Goal: Information Seeking & Learning: Understand process/instructions

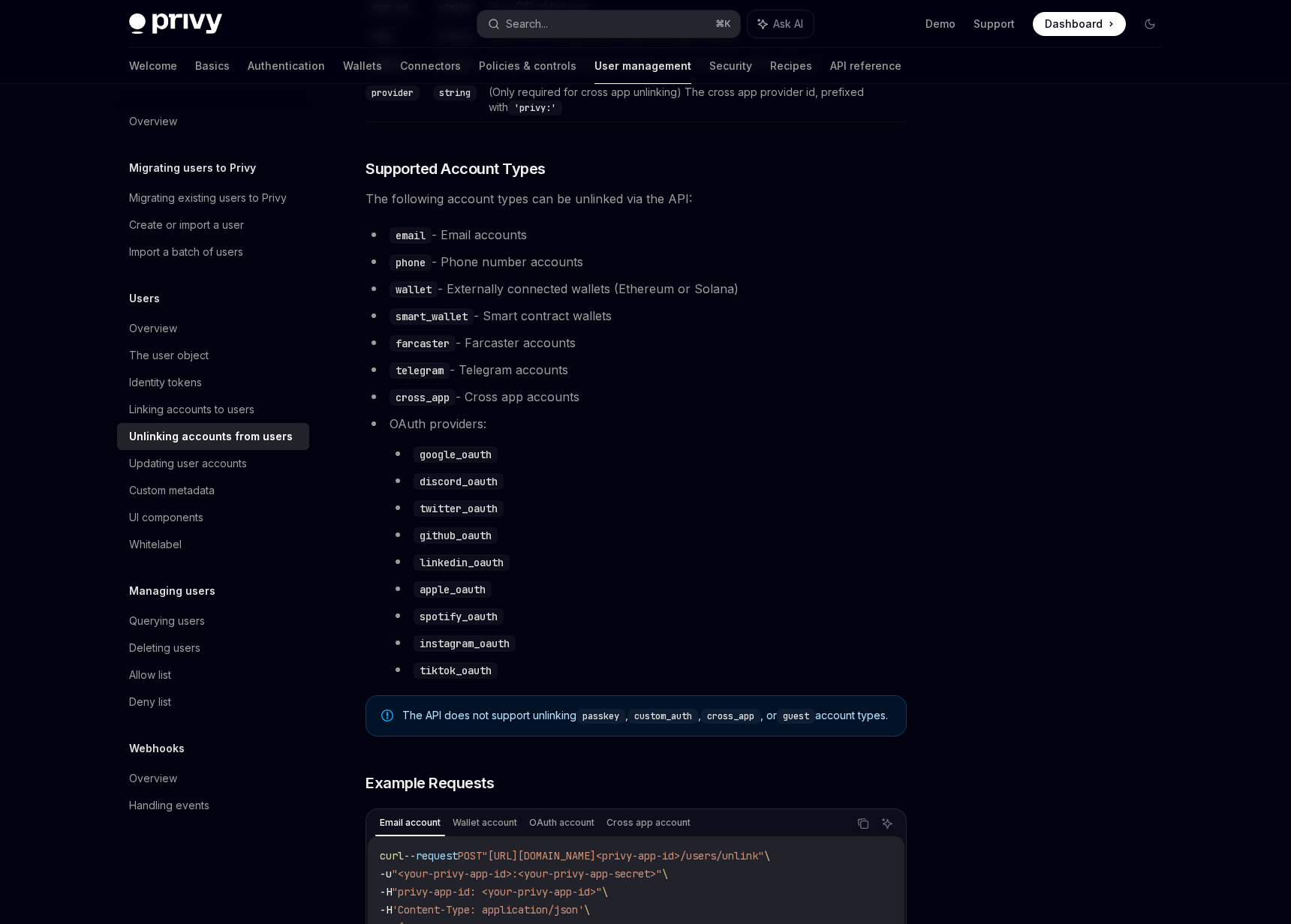
scroll to position [504, 0]
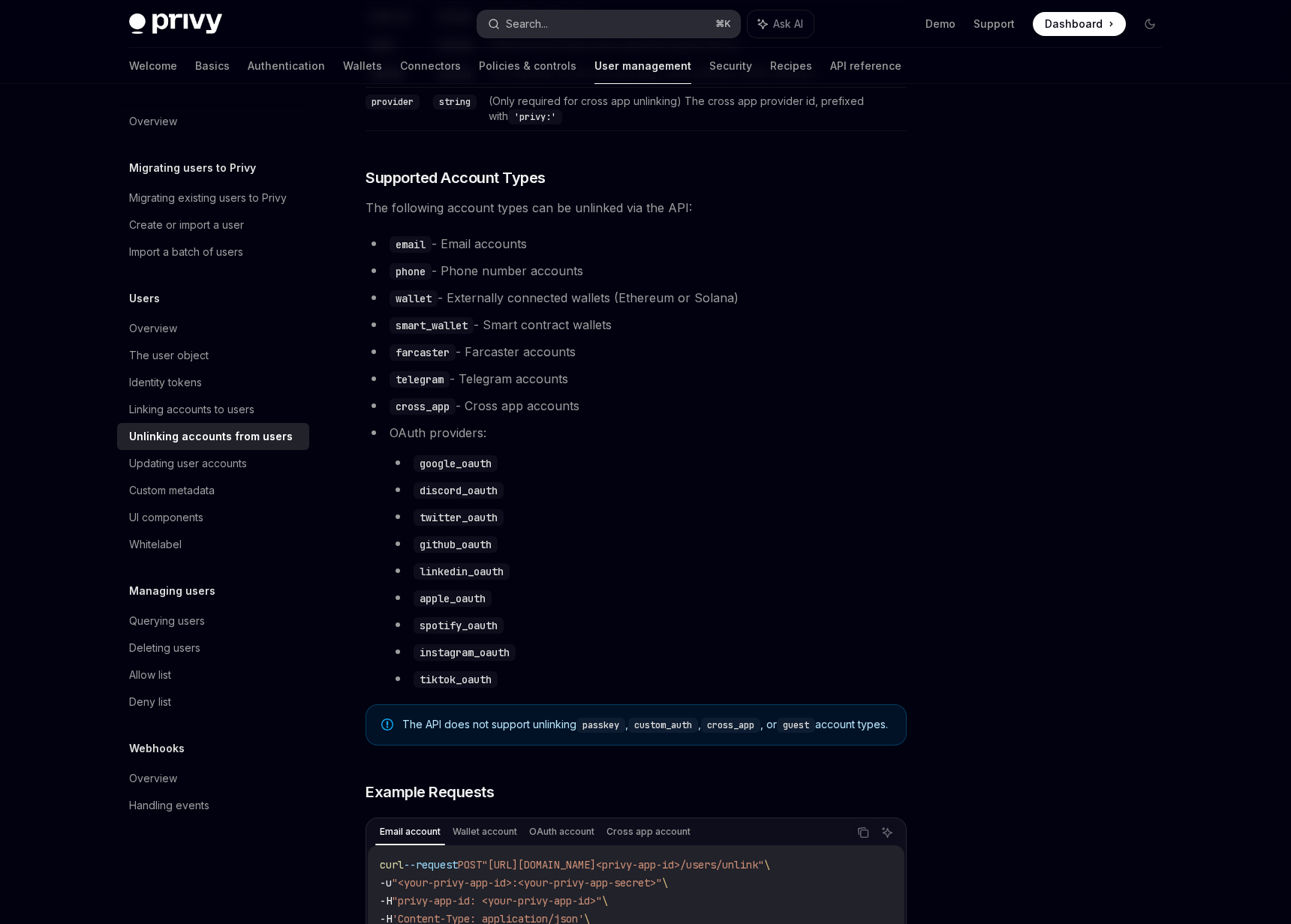
click at [687, 20] on button "Search... ⌘ K" at bounding box center [609, 25] width 263 height 27
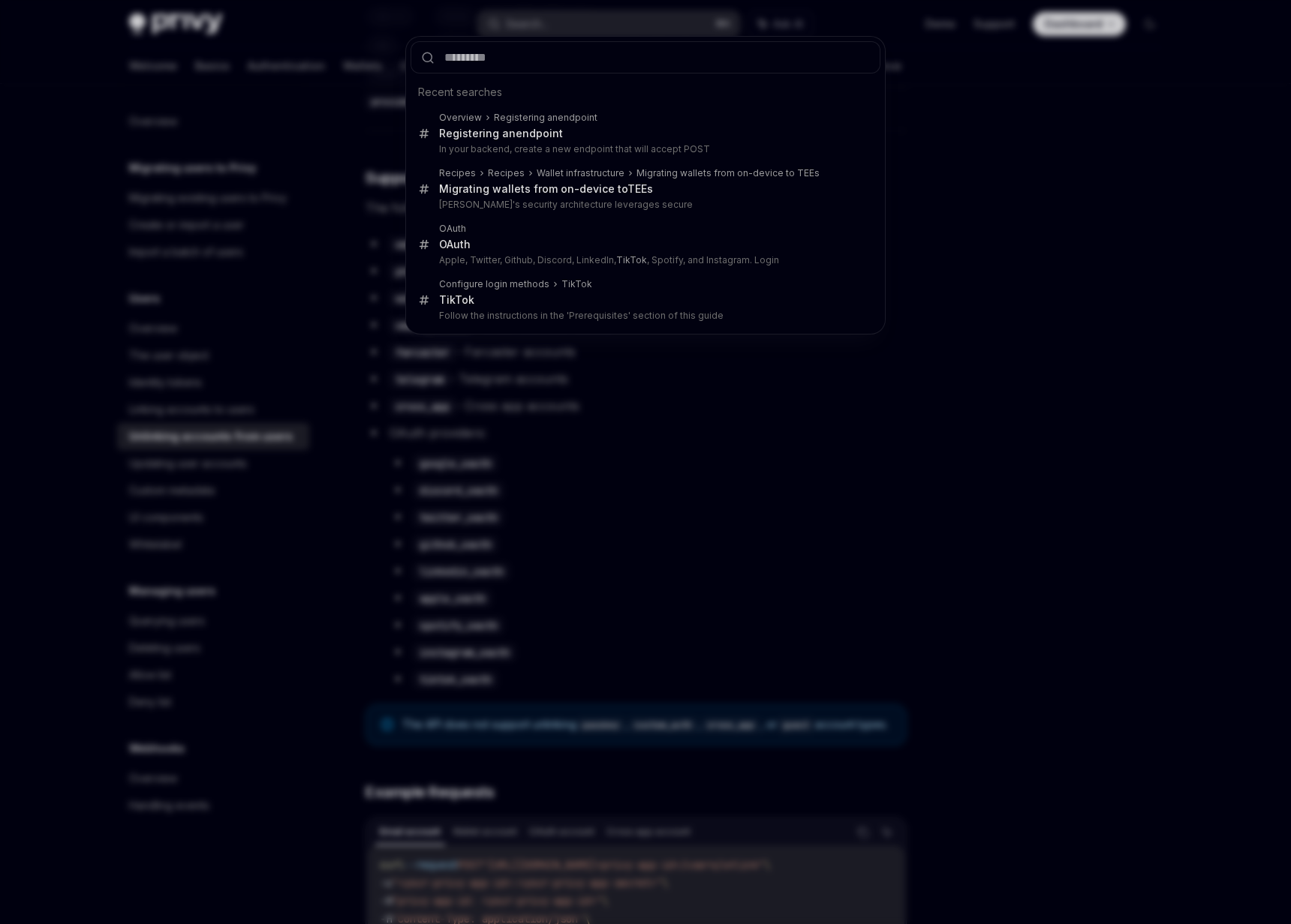
type input "**********"
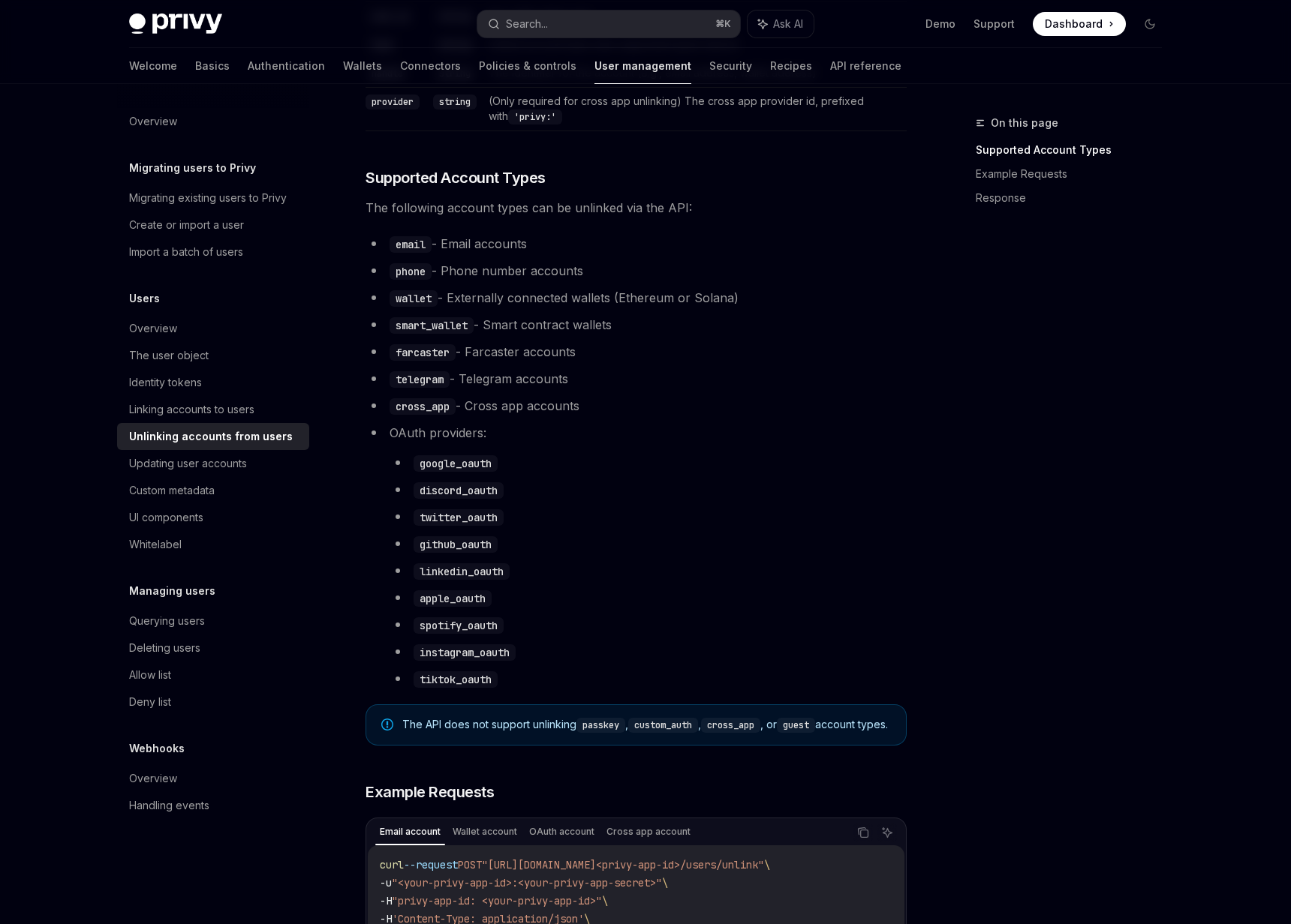
scroll to position [0, 0]
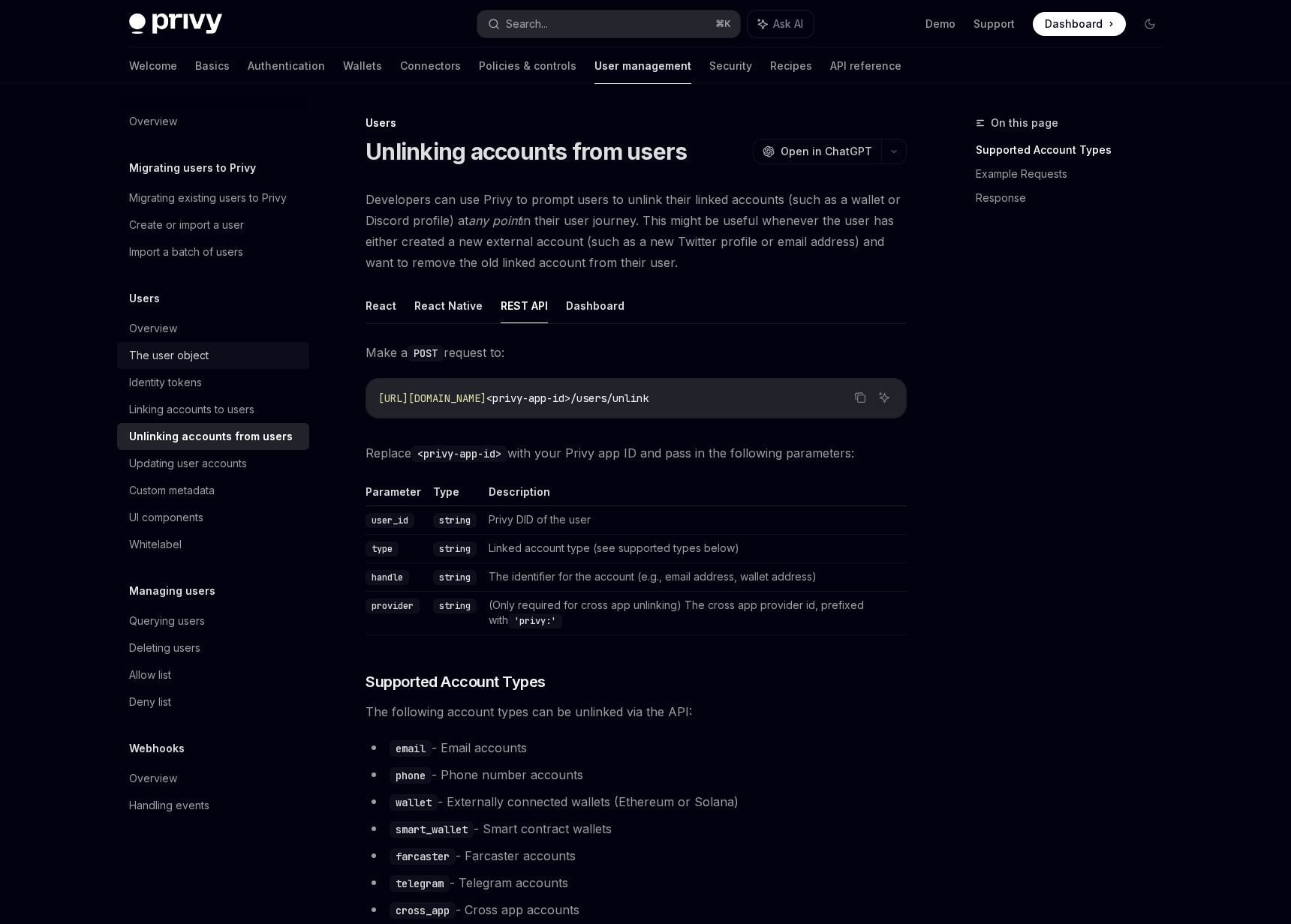
click at [175, 362] on div "The user object" at bounding box center [168, 356] width 79 height 18
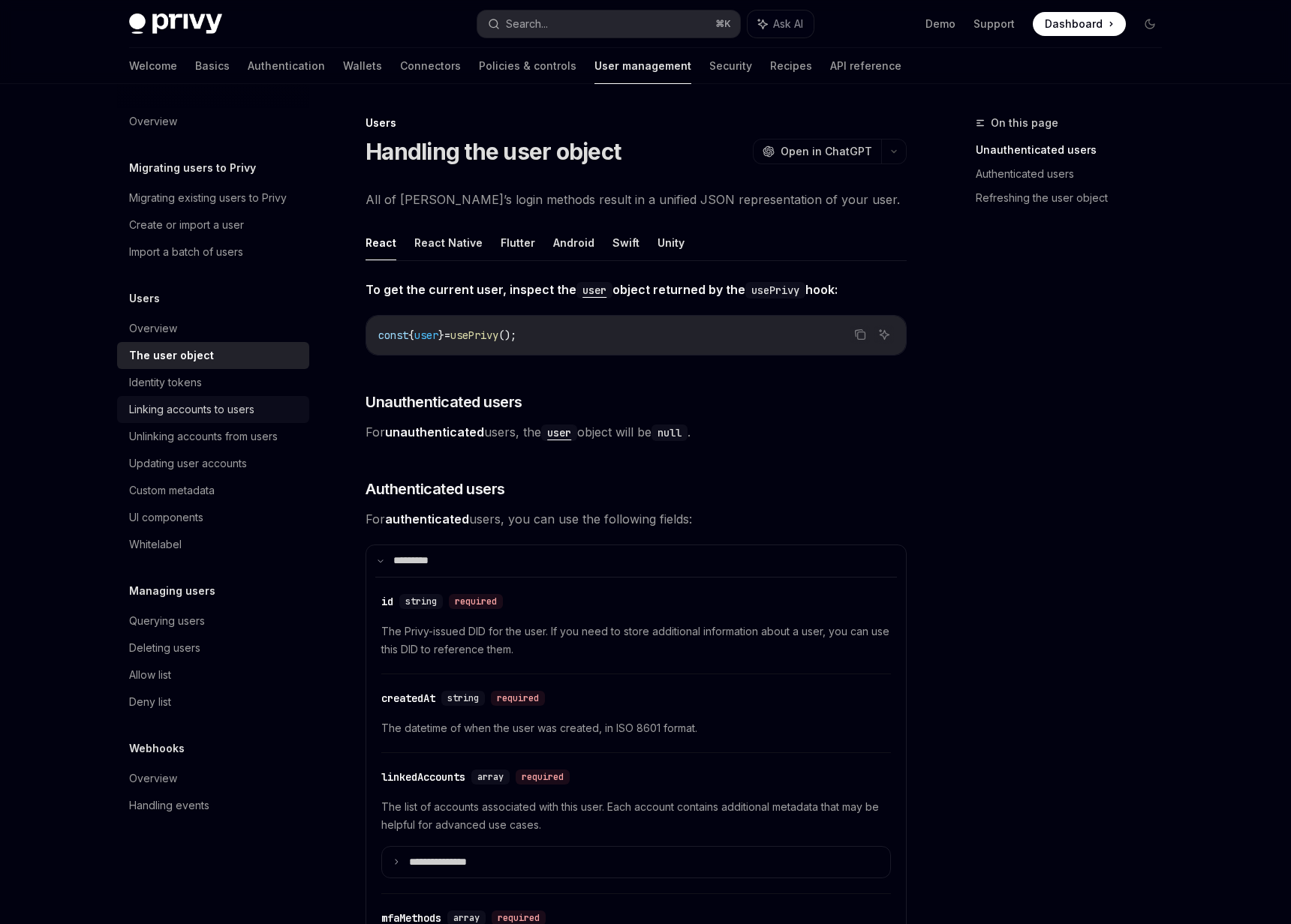
drag, startPoint x: 267, startPoint y: 399, endPoint x: 285, endPoint y: 399, distance: 18.0
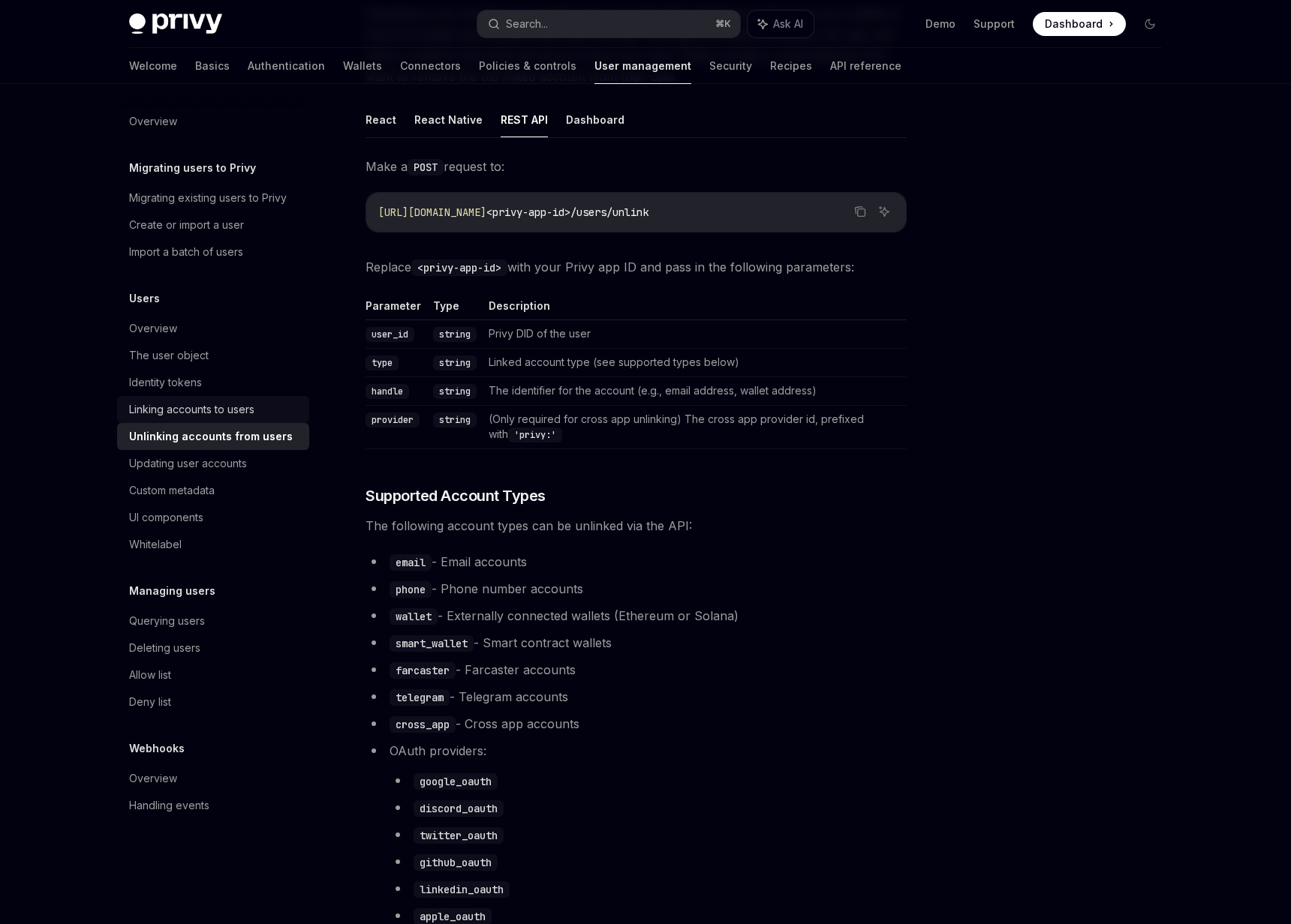
scroll to position [189, 0]
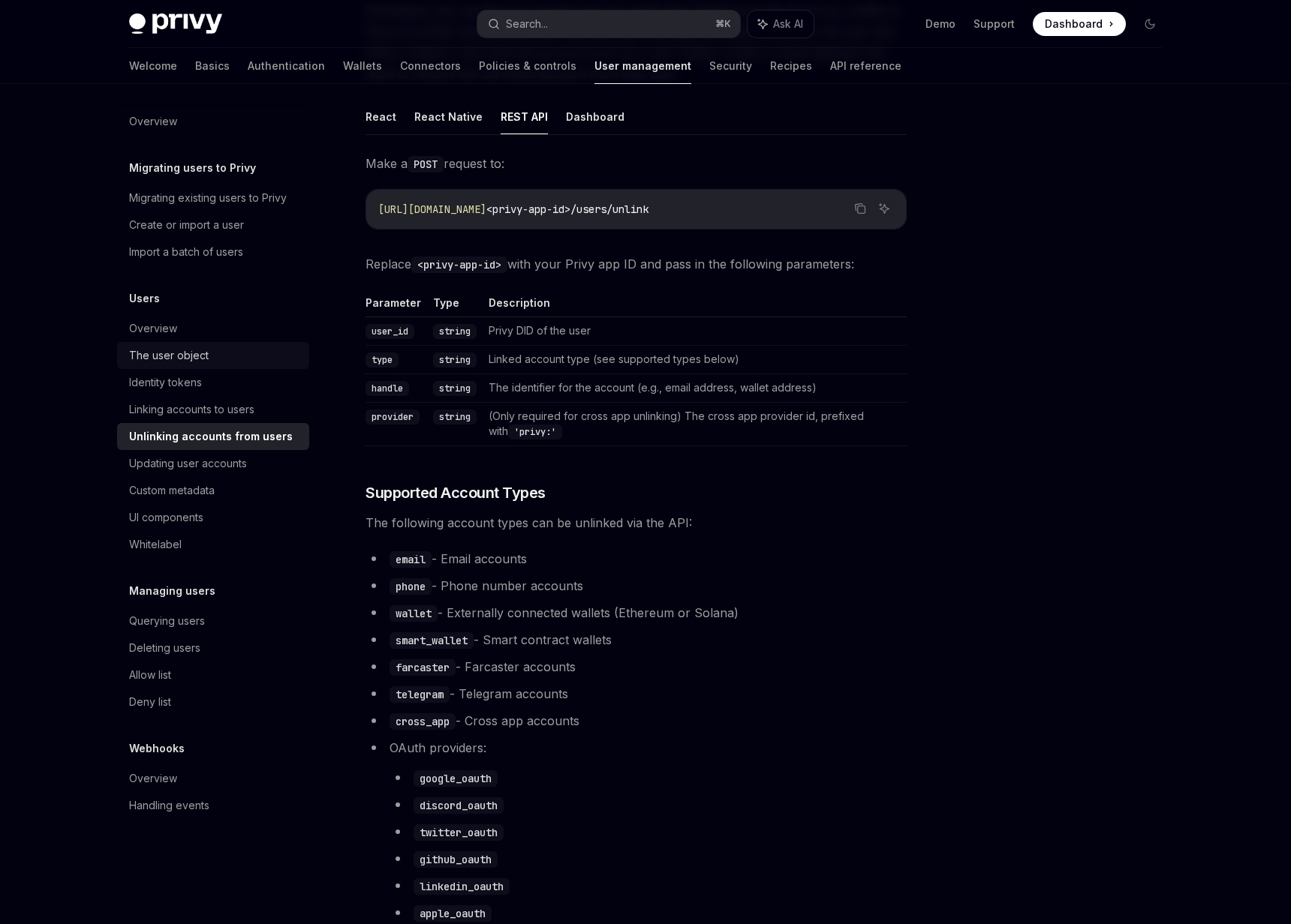
click at [193, 359] on div "The user object" at bounding box center [168, 356] width 79 height 18
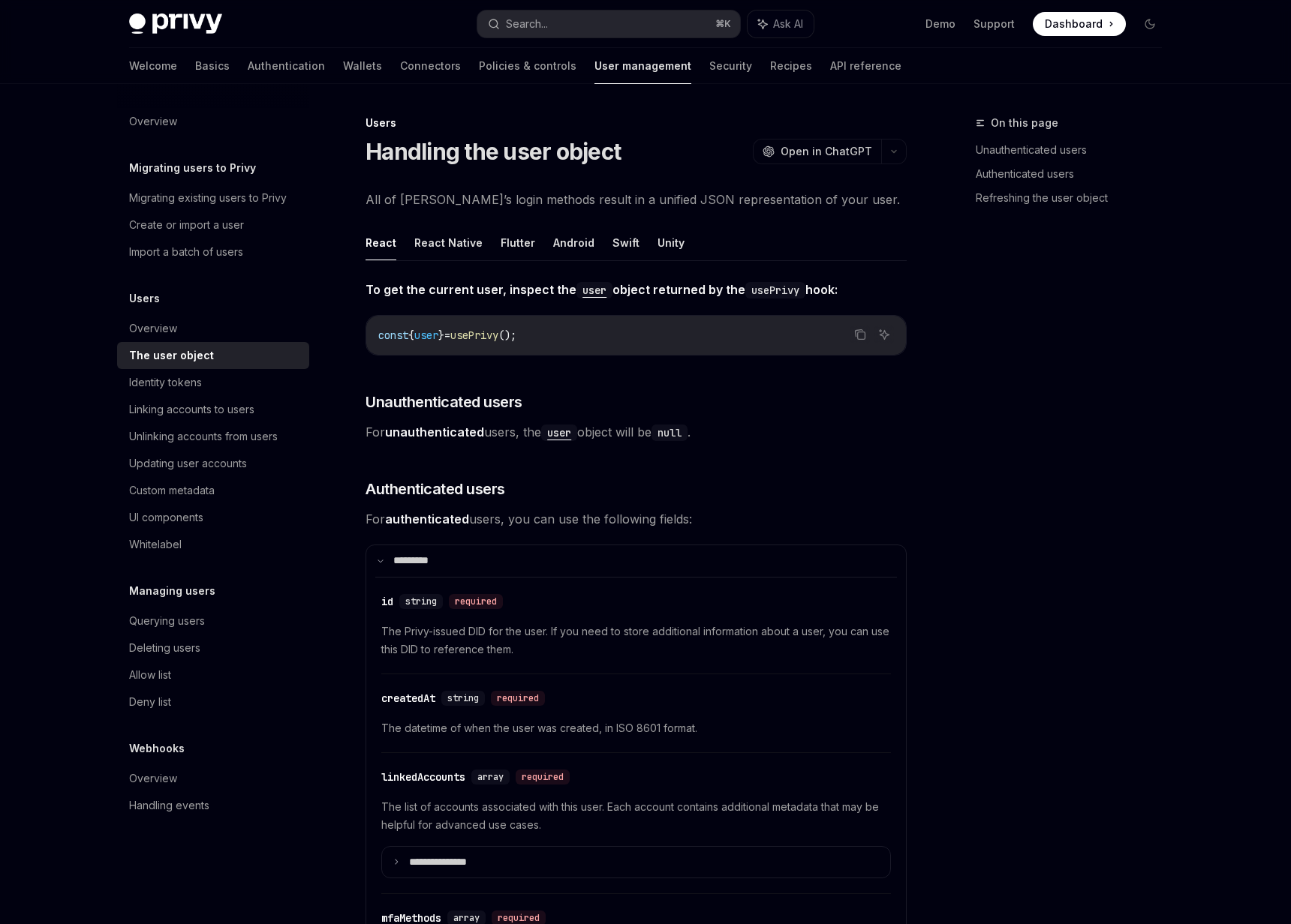
type textarea "*"
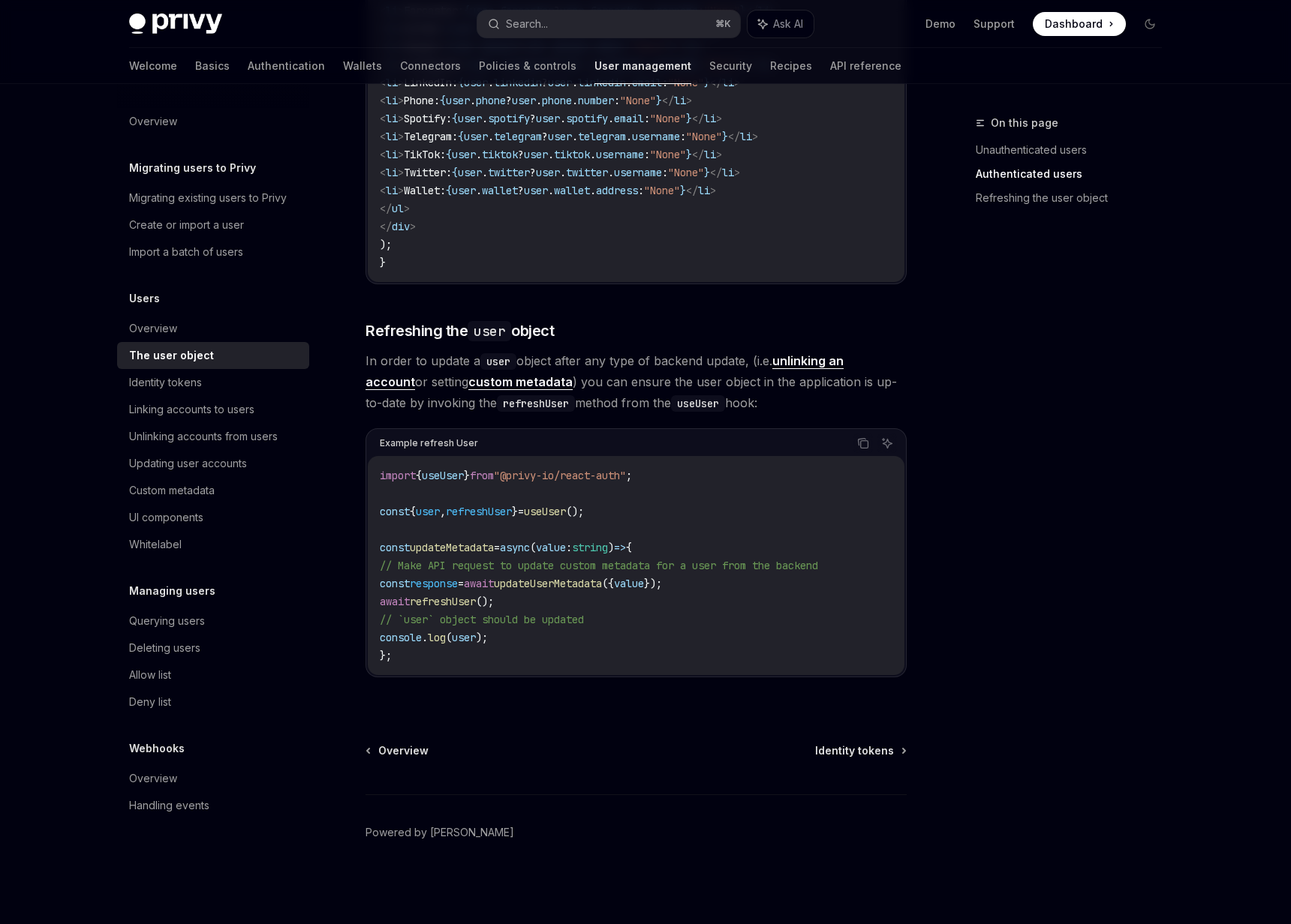
scroll to position [1774, 0]
click at [1020, 377] on div "On this page Unauthenticated users Authenticated users Refreshing the user obje…" at bounding box center [1059, 518] width 228 height 810
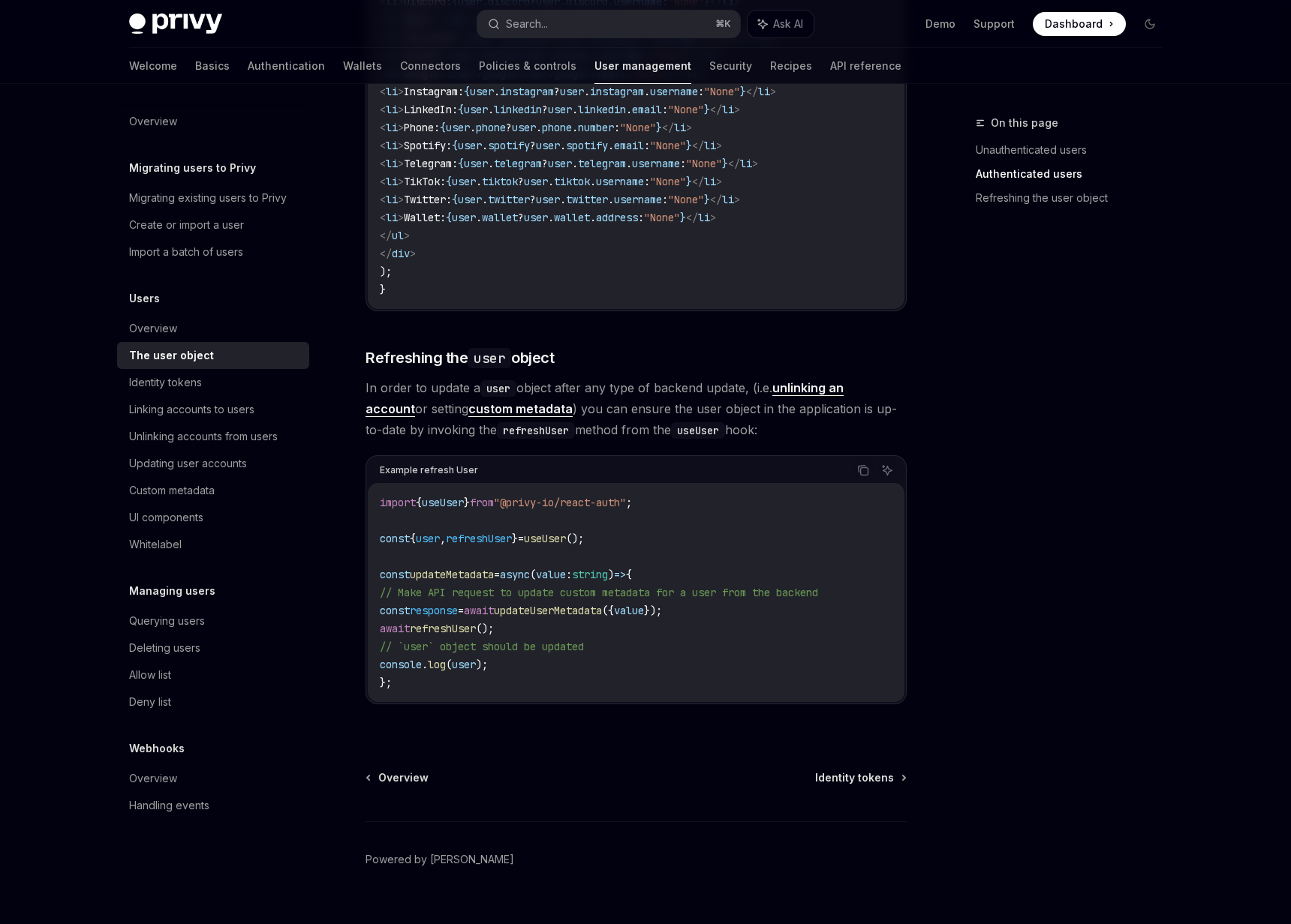
scroll to position [1744, 0]
click at [538, 380] on span "In order to update a user object after any type of backend update, (i.e. unlink…" at bounding box center [636, 406] width 541 height 63
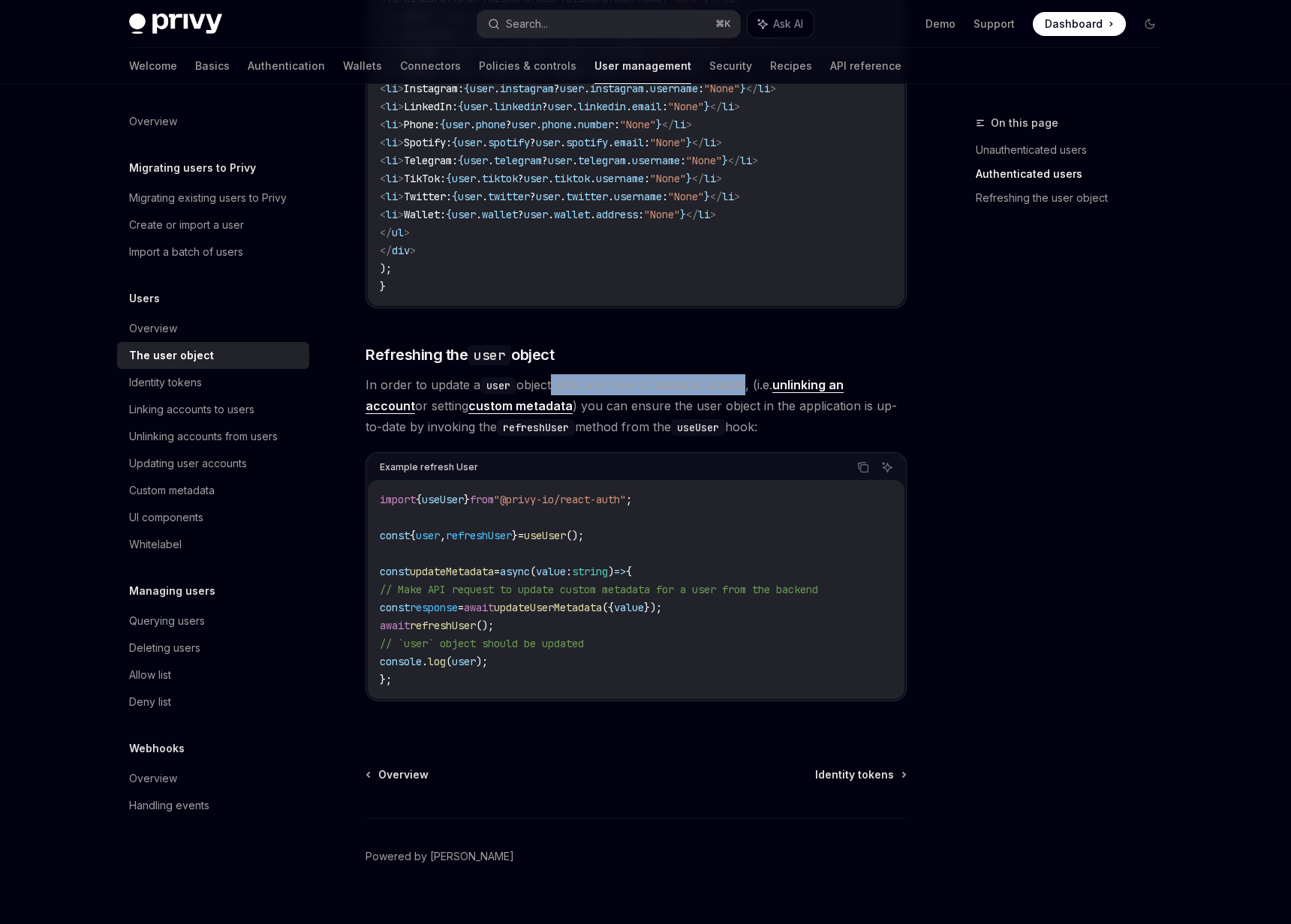
drag, startPoint x: 550, startPoint y: 387, endPoint x: 741, endPoint y: 392, distance: 191.1
click at [741, 392] on span "In order to update a user object after any type of backend update, (i.e. unlink…" at bounding box center [636, 406] width 541 height 63
click at [755, 391] on span "In order to update a user object after any type of backend update, (i.e. unlink…" at bounding box center [636, 406] width 541 height 63
drag, startPoint x: 562, startPoint y: 408, endPoint x: 743, endPoint y: 460, distance: 188.3
click at [769, 433] on span "In order to update a user object after any type of backend update, (i.e. unlink…" at bounding box center [636, 406] width 541 height 63
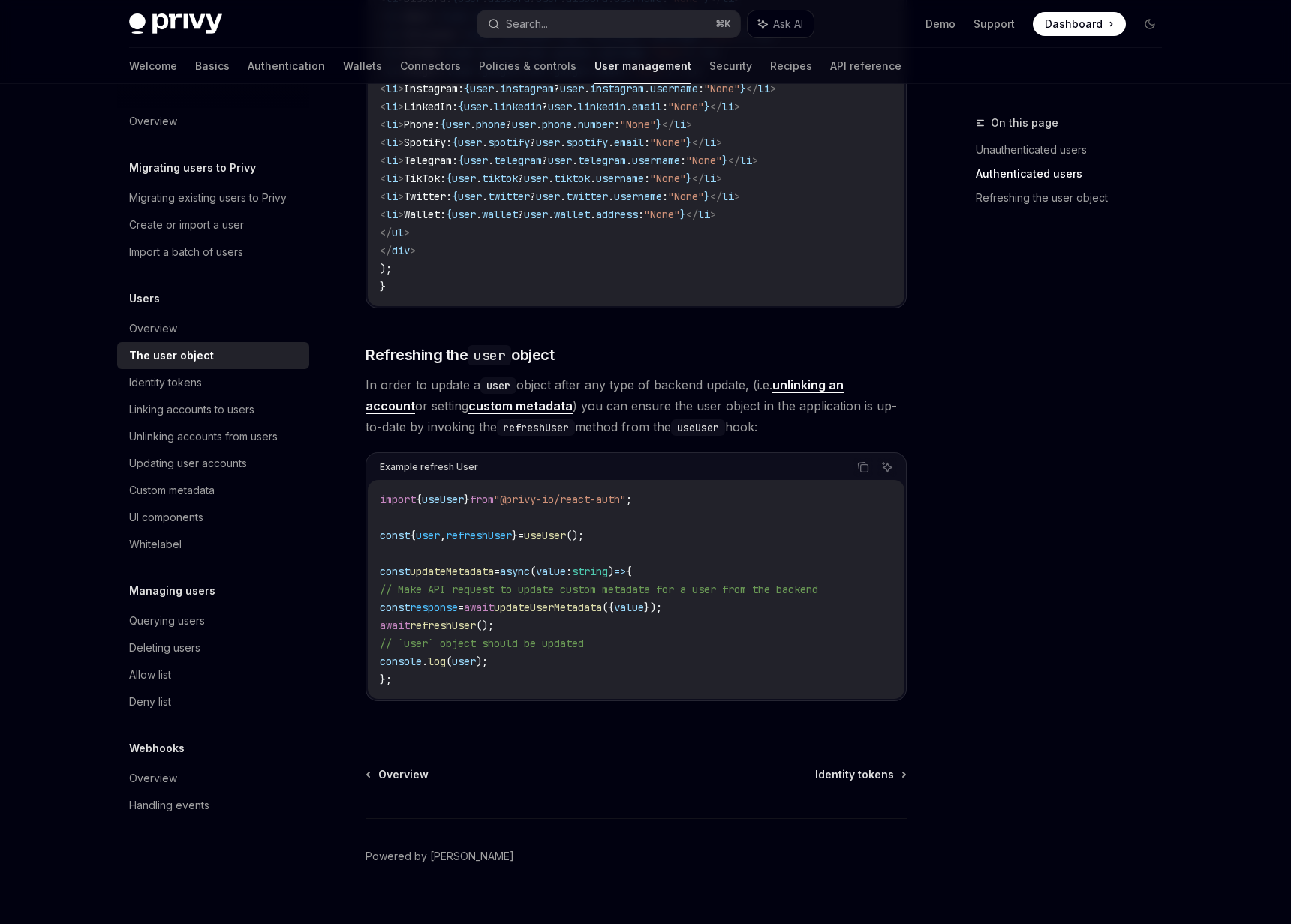
click at [646, 528] on code "import { useUser } from "@privy-io/react-auth" ; const { user , refreshUser } =…" at bounding box center [635, 589] width 512 height 198
click at [566, 539] on span "useUser" at bounding box center [545, 535] width 42 height 14
click at [463, 578] on span "updateMetadata" at bounding box center [451, 571] width 84 height 14
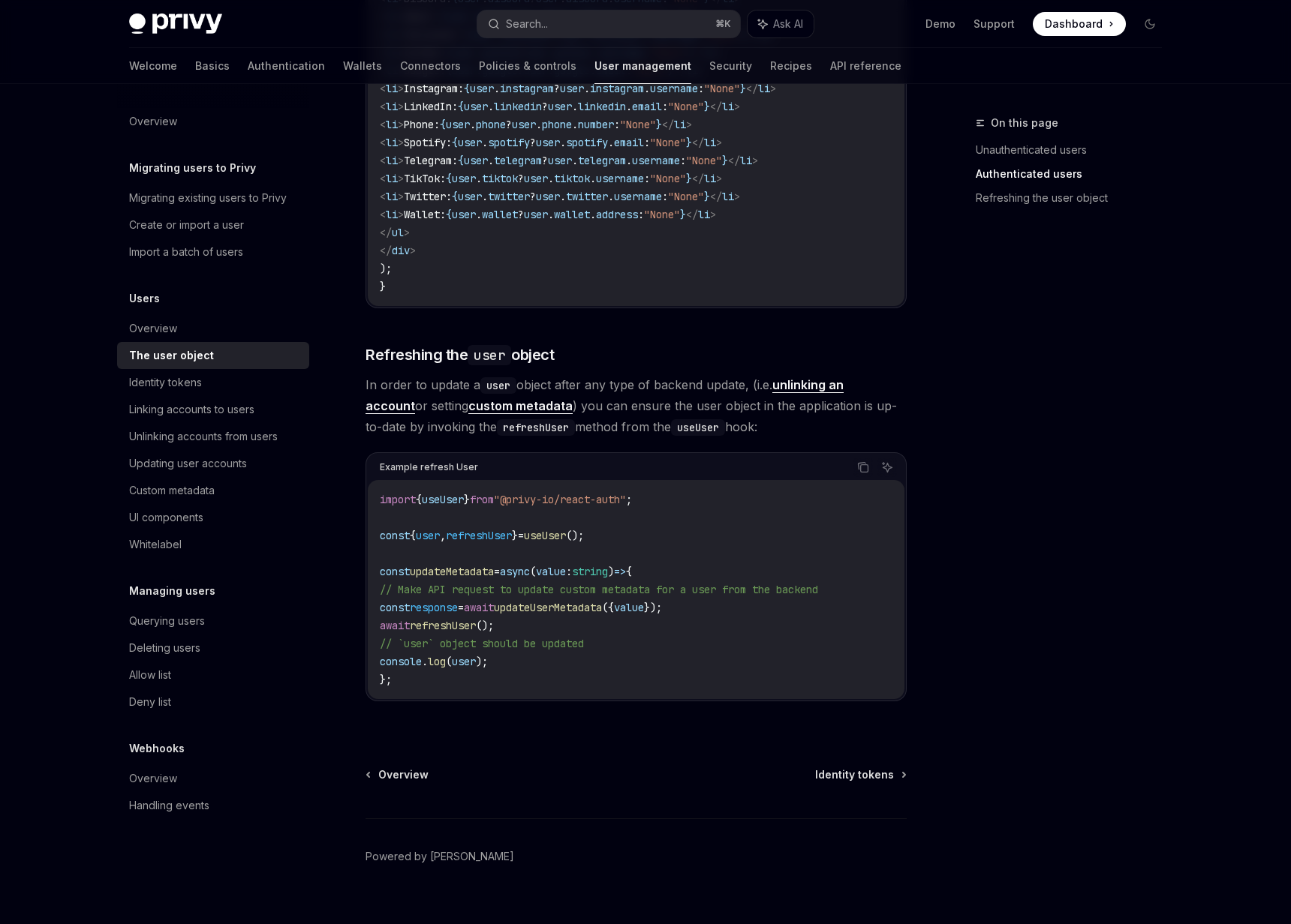
click at [538, 614] on span "updateUserMetadata" at bounding box center [548, 608] width 108 height 14
click at [458, 632] on span "refreshUser" at bounding box center [442, 625] width 66 height 14
click at [464, 632] on span "refreshUser" at bounding box center [442, 625] width 66 height 14
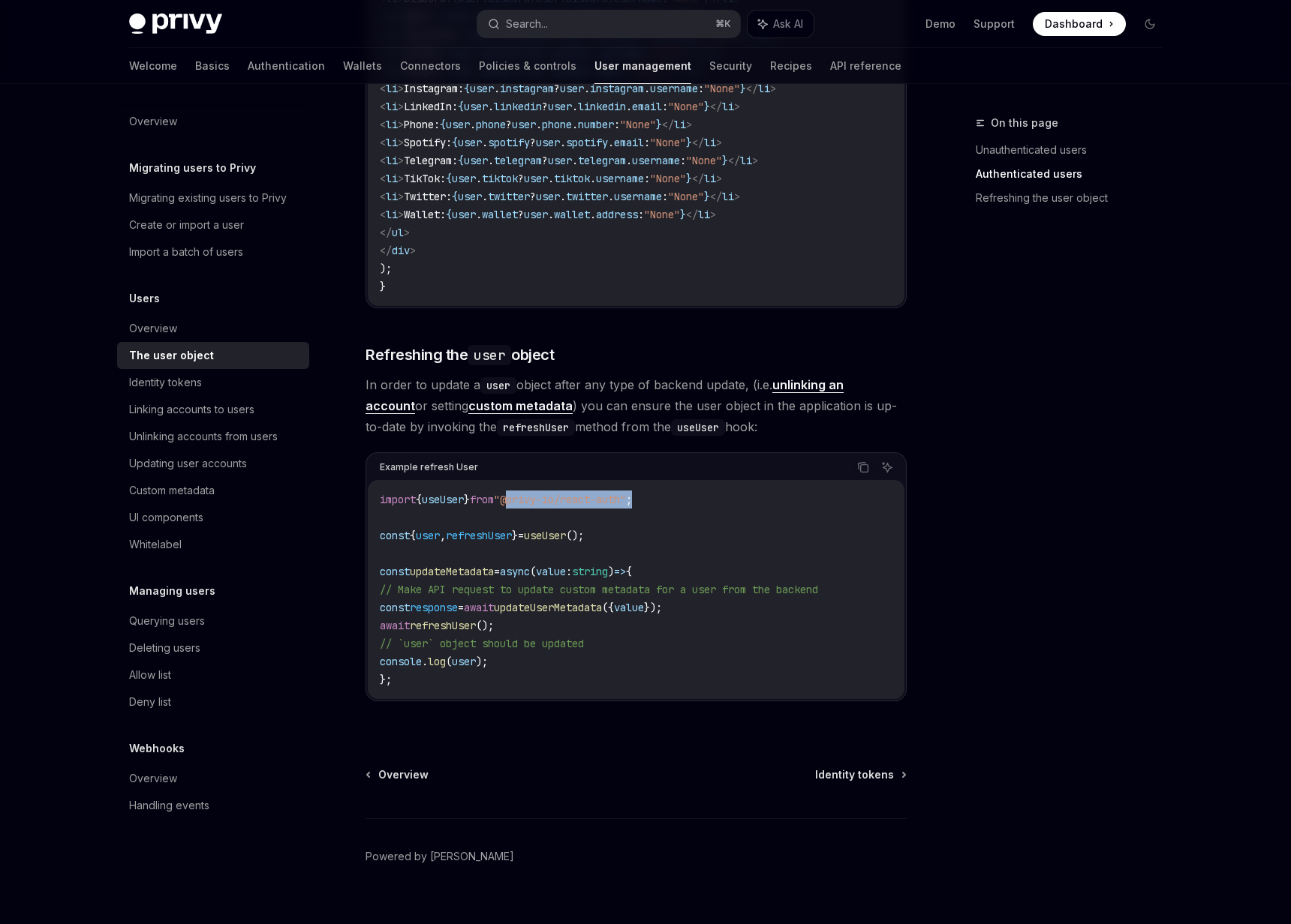
drag, startPoint x: 539, startPoint y: 505, endPoint x: 683, endPoint y: 499, distance: 144.1
click at [683, 499] on code "import { useUser } from "@privy-io/react-auth" ; const { user , refreshUser } =…" at bounding box center [635, 589] width 512 height 198
click at [433, 632] on span "refreshUser" at bounding box center [442, 625] width 66 height 14
click at [435, 631] on span "refreshUser" at bounding box center [442, 625] width 66 height 14
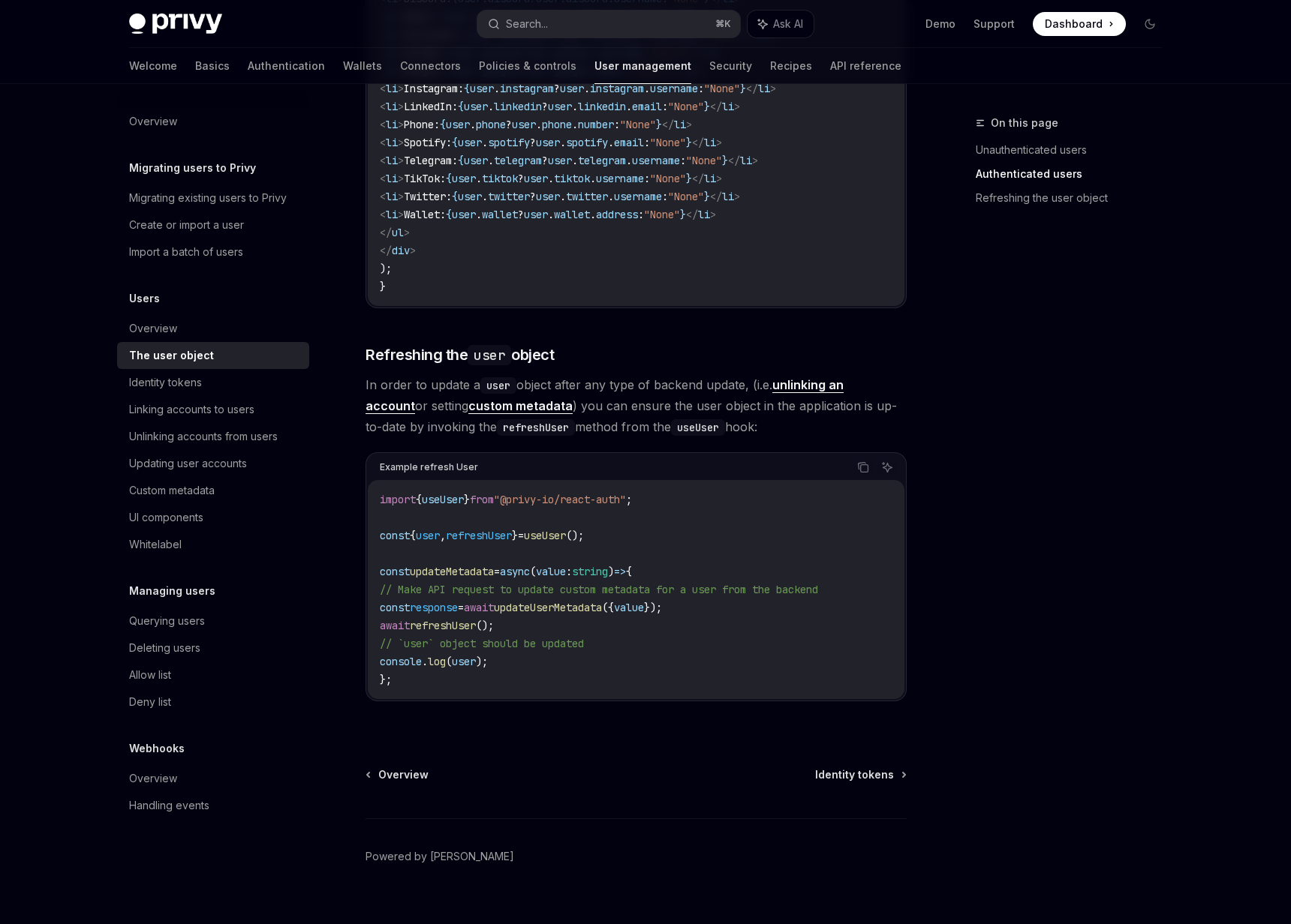
click at [435, 631] on span "refreshUser" at bounding box center [442, 625] width 66 height 14
copy span "refreshUser"
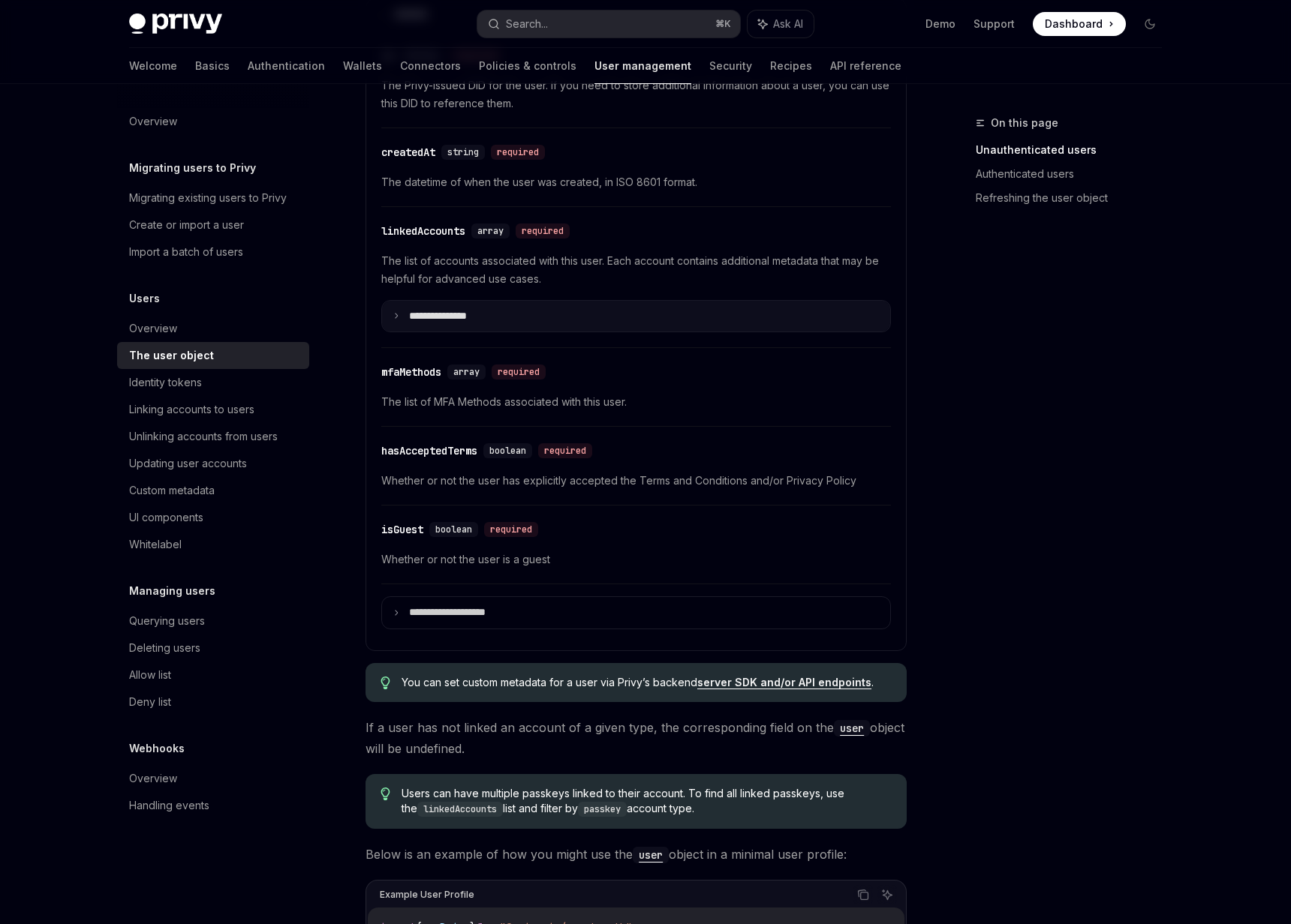
scroll to position [1774, 0]
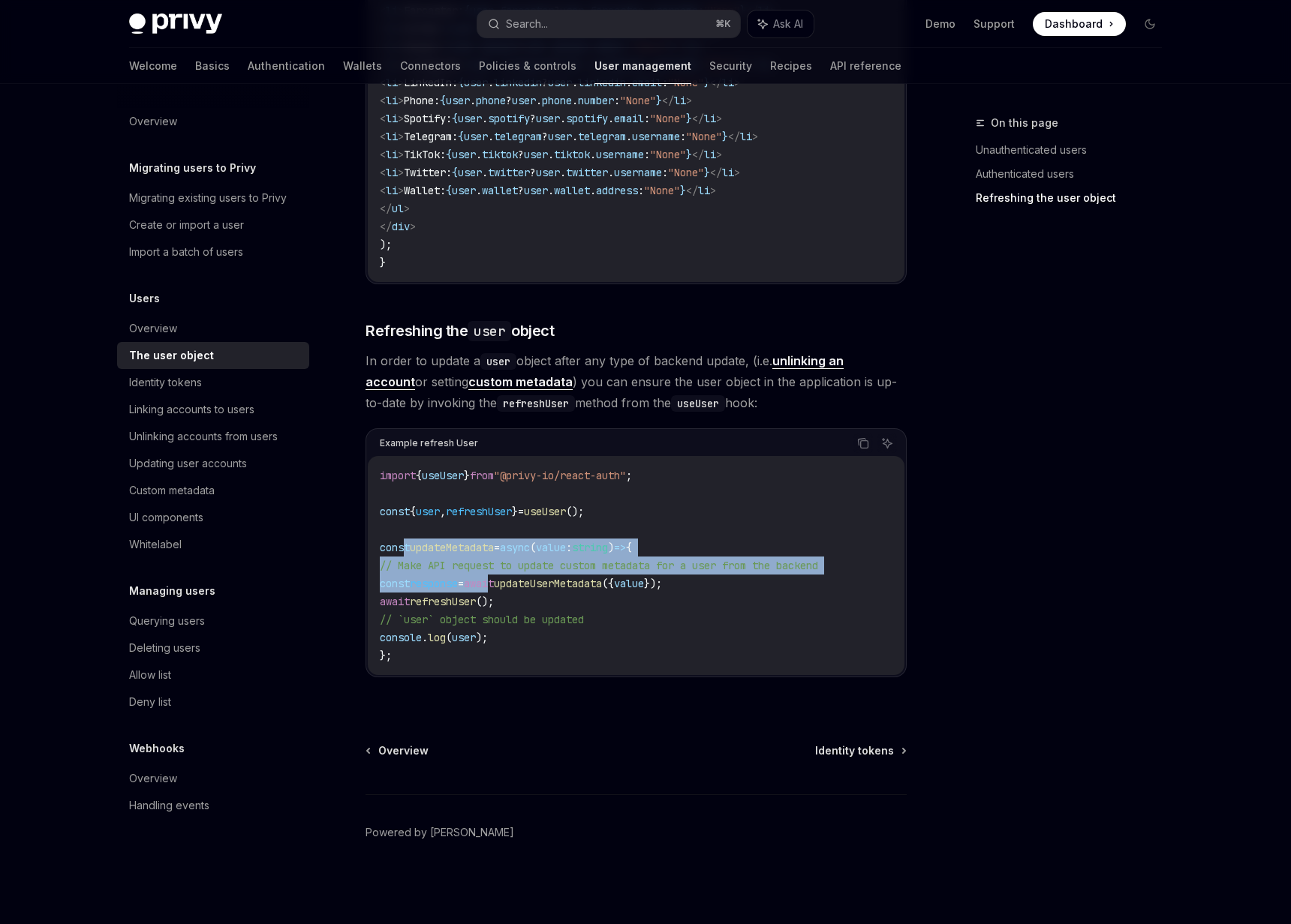
drag, startPoint x: 403, startPoint y: 547, endPoint x: 520, endPoint y: 582, distance: 122.1
click at [509, 584] on code "import { useUser } from "@privy-io/react-auth" ; const { user , refreshUser } =…" at bounding box center [635, 566] width 512 height 198
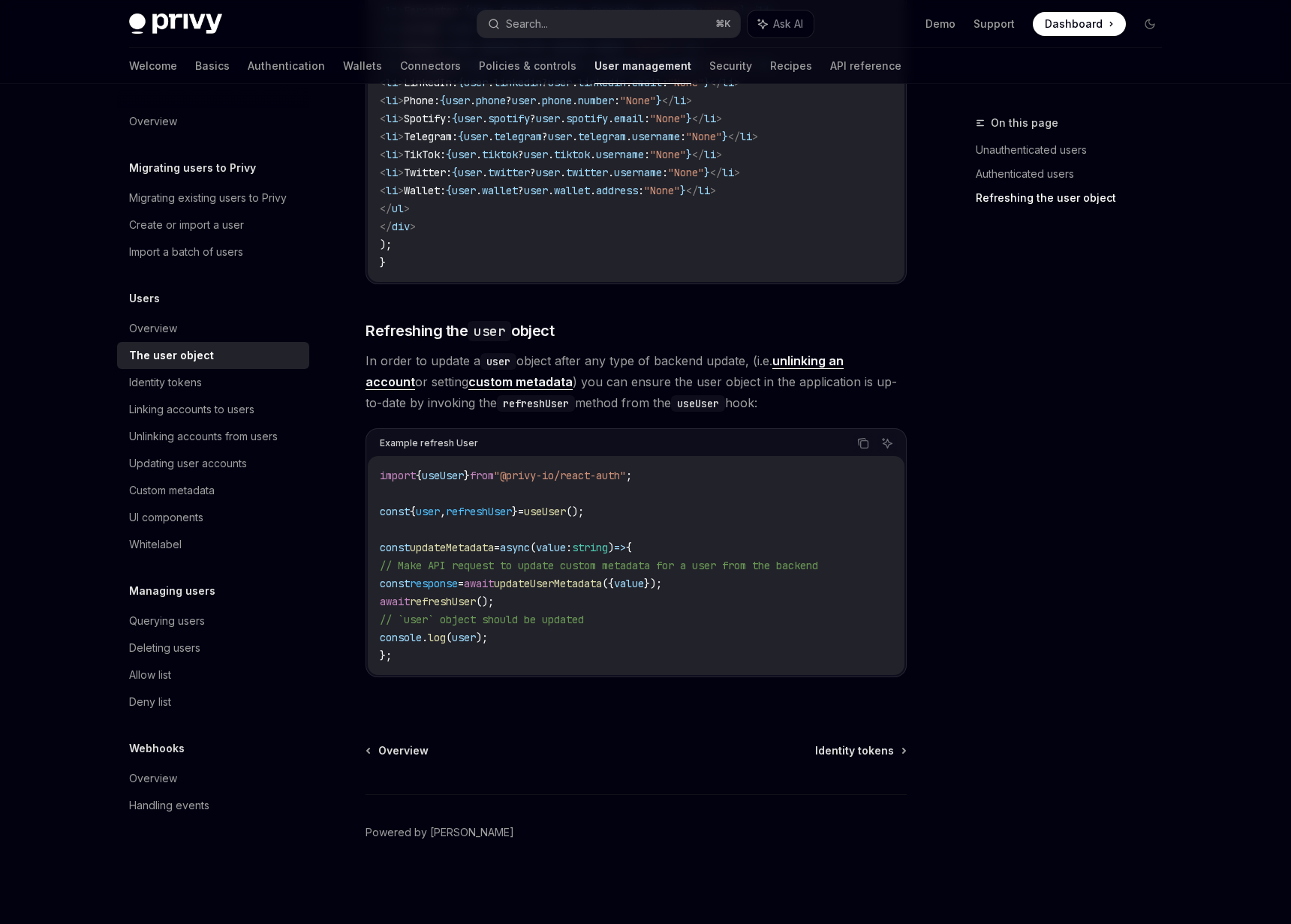
click at [542, 581] on span "updateUserMetadata" at bounding box center [548, 583] width 108 height 14
click at [543, 581] on span "updateUserMetadata" at bounding box center [548, 583] width 108 height 14
click at [558, 585] on span "updateUserMetadata" at bounding box center [548, 583] width 108 height 14
click at [447, 598] on span "refreshUser" at bounding box center [442, 601] width 66 height 14
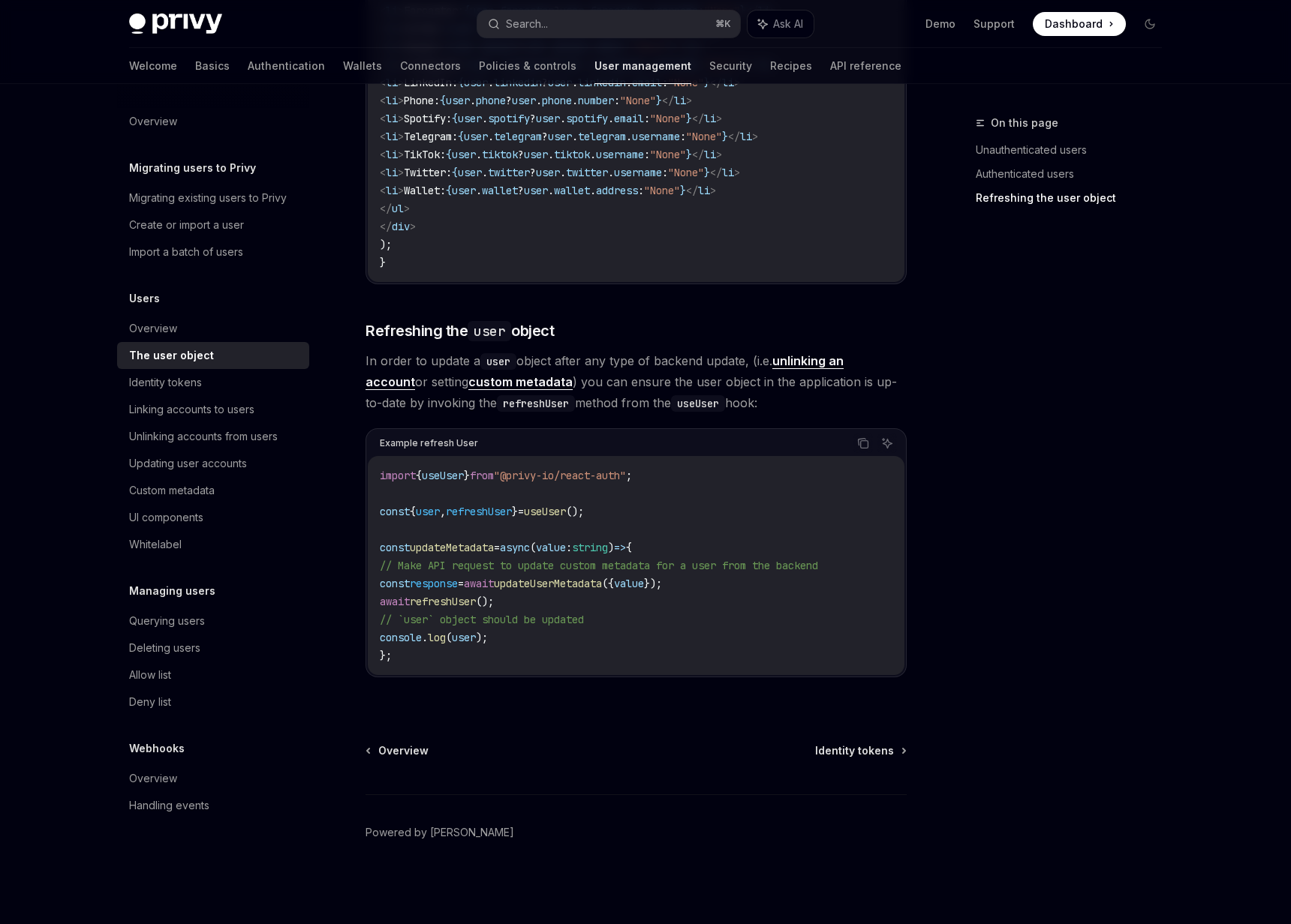
click at [447, 598] on span "refreshUser" at bounding box center [442, 601] width 66 height 14
copy span "refreshUser"
click at [471, 613] on span "// `user` object should be updated" at bounding box center [481, 619] width 204 height 14
click at [469, 604] on span "refreshUser" at bounding box center [442, 601] width 66 height 14
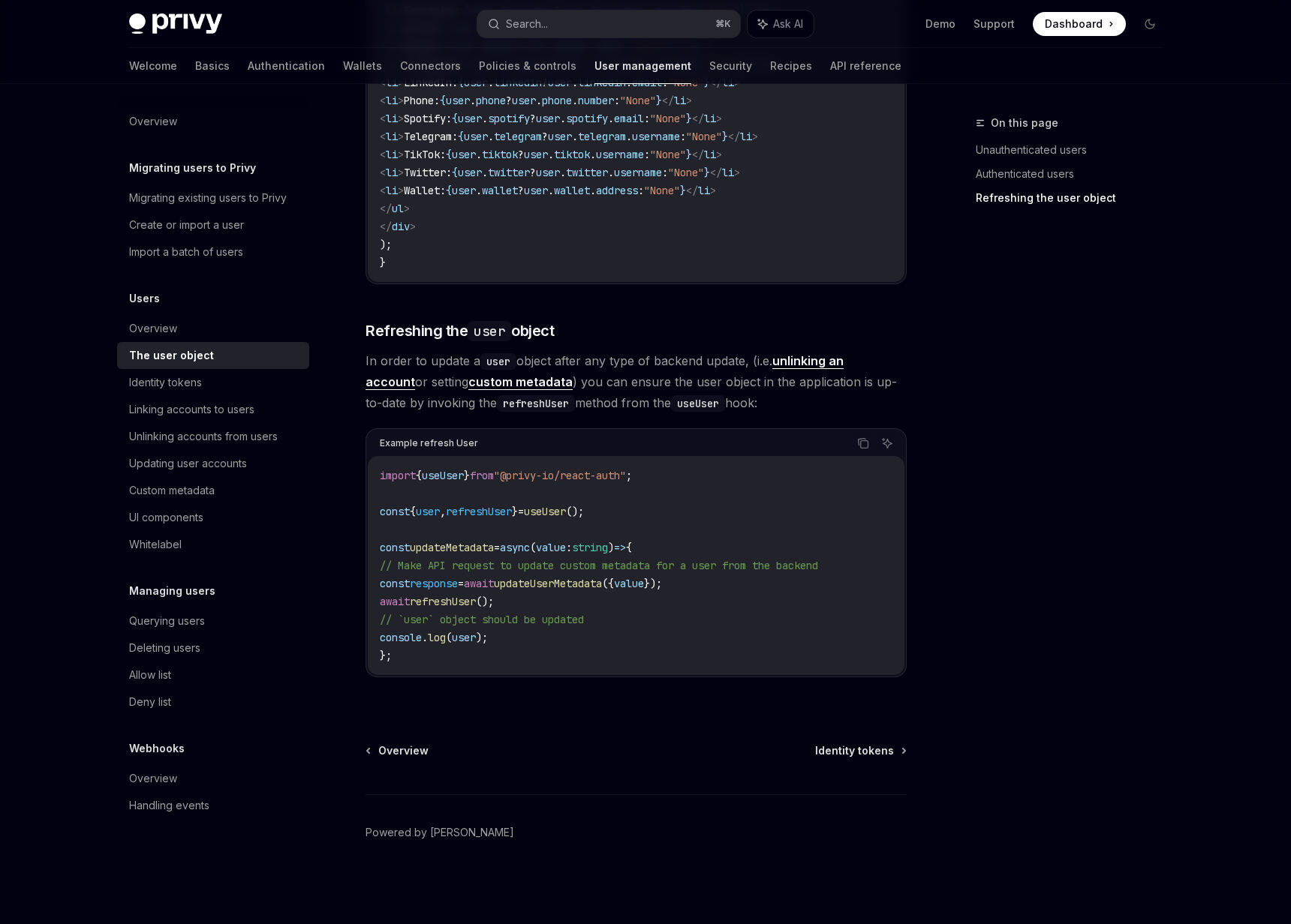
click at [601, 586] on span "updateUserMetadata" at bounding box center [548, 583] width 108 height 14
click at [451, 599] on span "refreshUser" at bounding box center [442, 601] width 66 height 14
click at [443, 605] on span "refreshUser" at bounding box center [442, 601] width 66 height 14
